Goal: Task Accomplishment & Management: Use online tool/utility

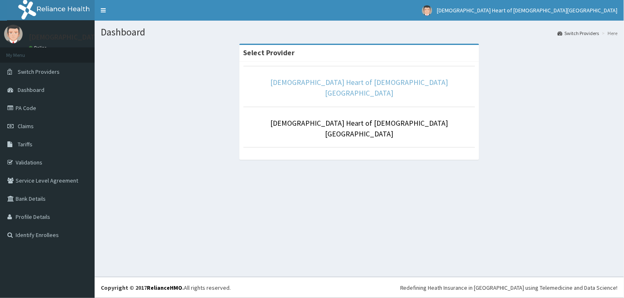
click at [317, 84] on link "Eucharistic Heart of Jesus medical centre" at bounding box center [360, 87] width 178 height 20
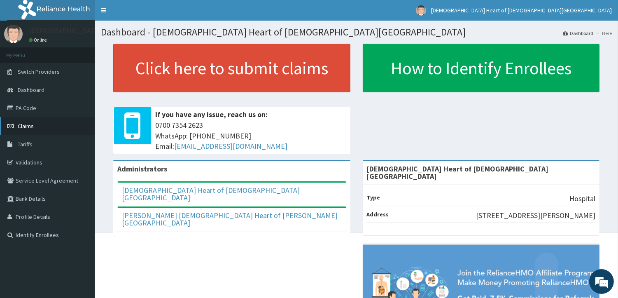
click at [53, 125] on link "Claims" at bounding box center [47, 126] width 95 height 18
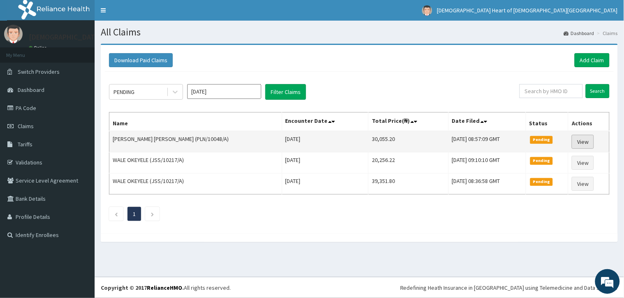
click at [588, 143] on link "View" at bounding box center [583, 142] width 22 height 14
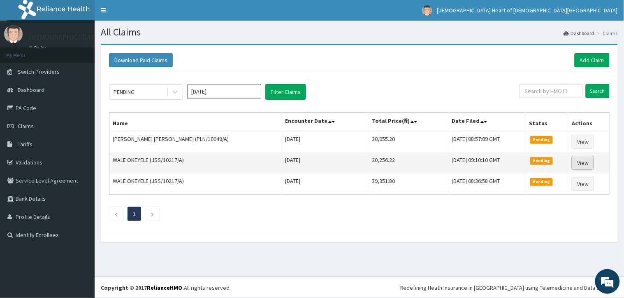
click at [586, 162] on link "View" at bounding box center [583, 163] width 22 height 14
